Goal: Task Accomplishment & Management: Manage account settings

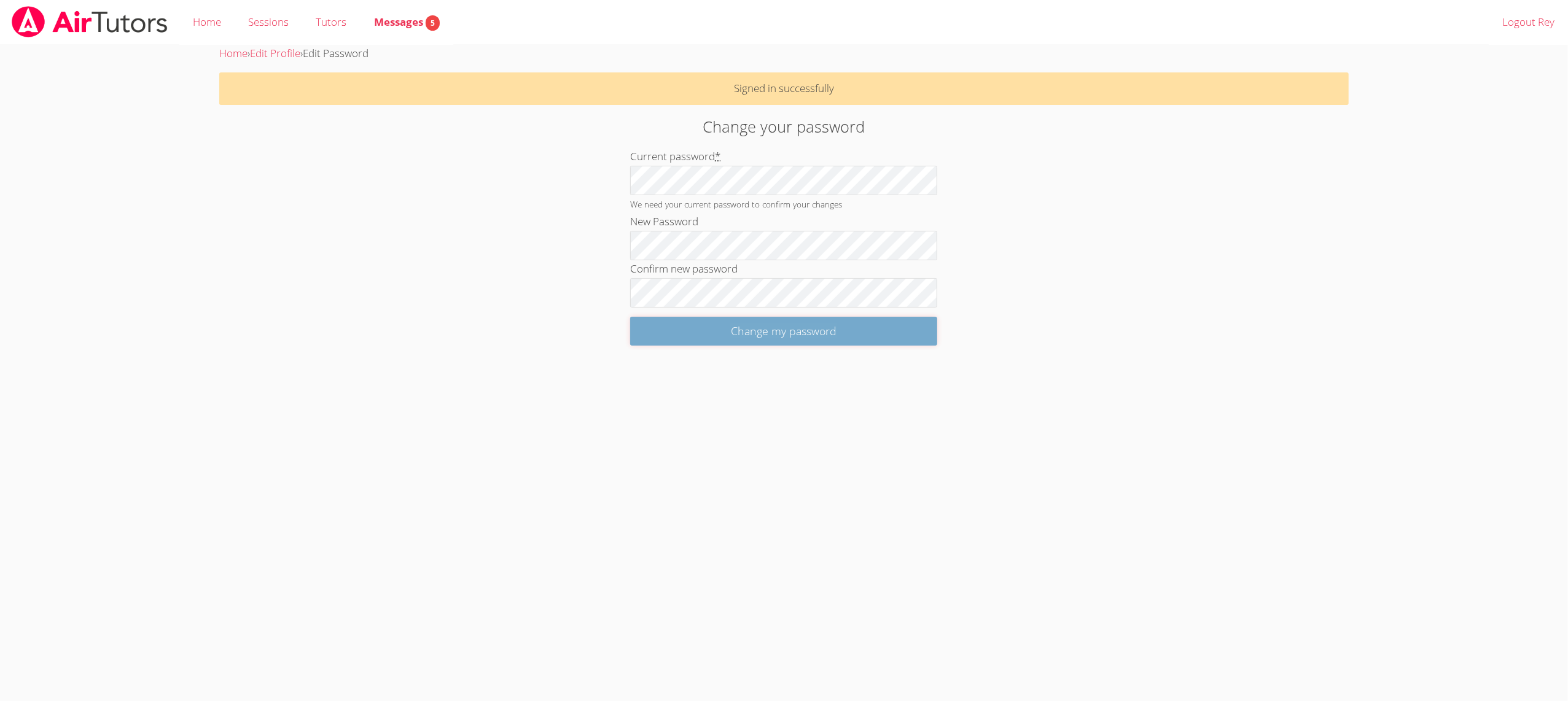
click at [692, 337] on input "Change my password" at bounding box center [783, 331] width 307 height 29
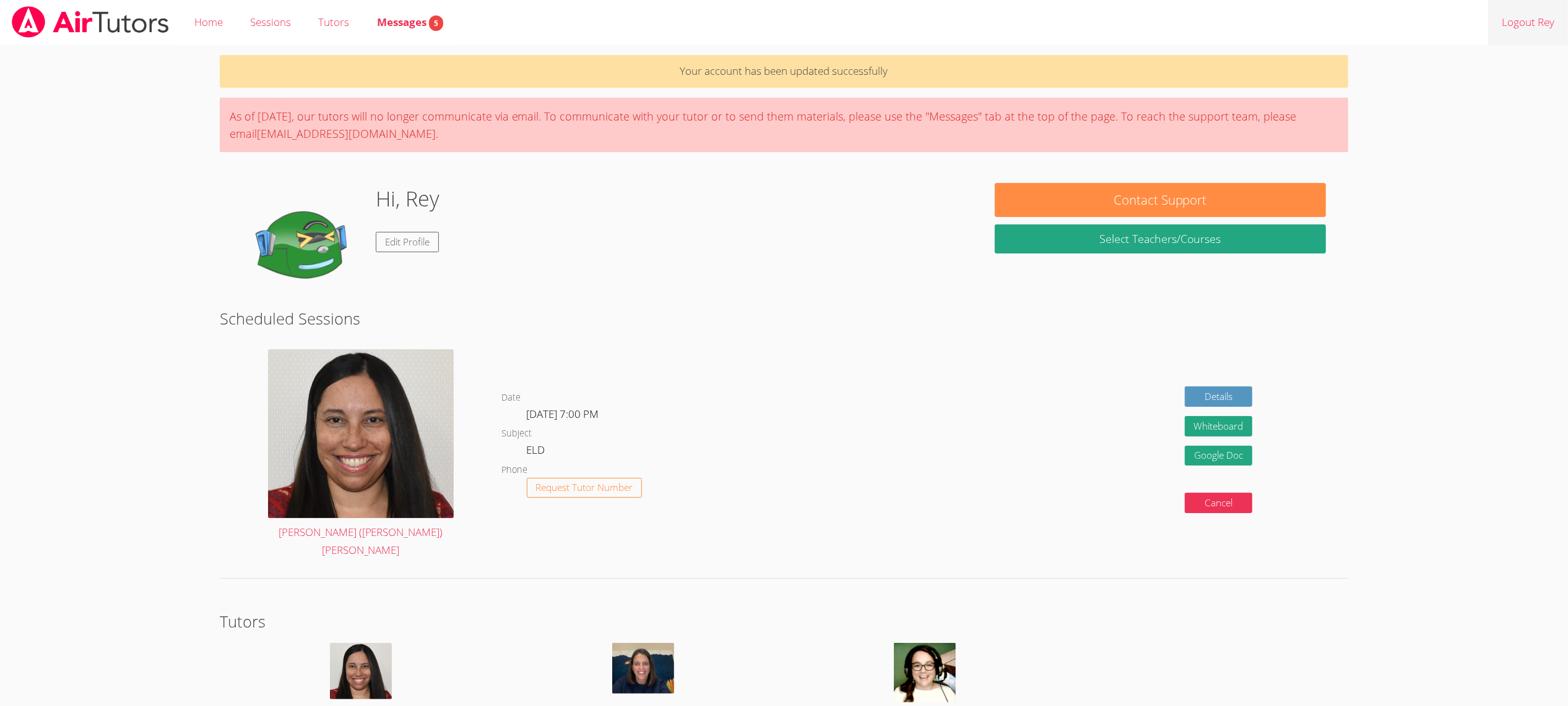
click at [1521, 23] on link "Logout Rey" at bounding box center [1528, 23] width 80 height 45
